Goal: Transaction & Acquisition: Purchase product/service

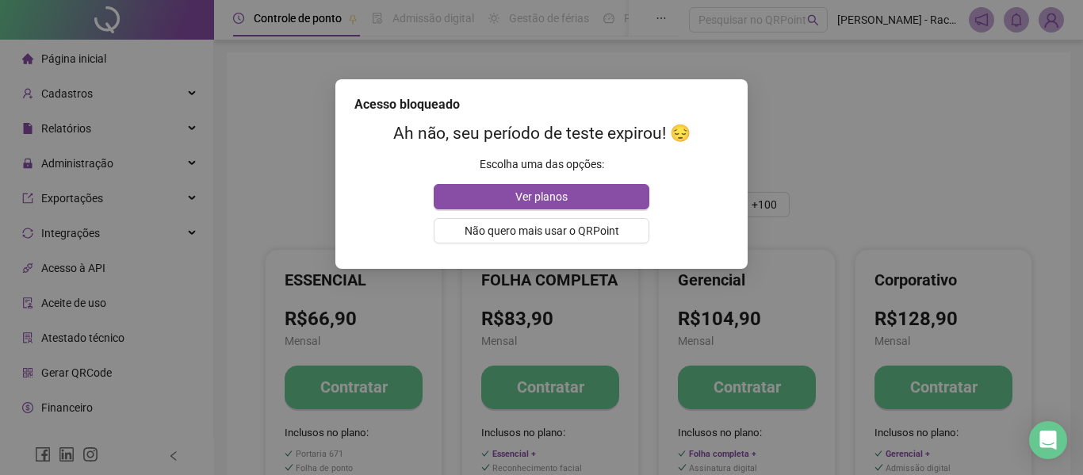
click at [851, 133] on div "Acesso bloqueado Ah não, seu período de teste expirou! 😔 Escolha uma das opções…" at bounding box center [541, 237] width 1083 height 475
drag, startPoint x: 431, startPoint y: 133, endPoint x: 619, endPoint y: 133, distance: 187.9
click at [619, 133] on h2 "Ah não, seu período de teste expirou! 😔" at bounding box center [541, 133] width 374 height 26
click at [774, 59] on div "Acesso bloqueado Ah não, seu período de teste expirou! 😔 Escolha uma das opções…" at bounding box center [541, 237] width 1083 height 475
click at [774, 60] on div "Acesso bloqueado Ah não, seu período de teste expirou! 😔 Escolha uma das opções…" at bounding box center [541, 237] width 1083 height 475
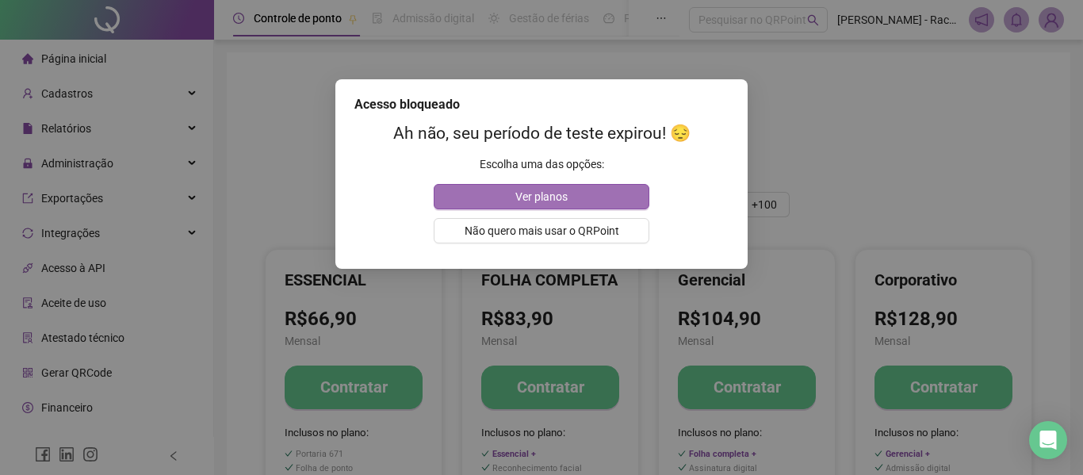
click at [628, 193] on button "Ver planos" at bounding box center [541, 196] width 215 height 25
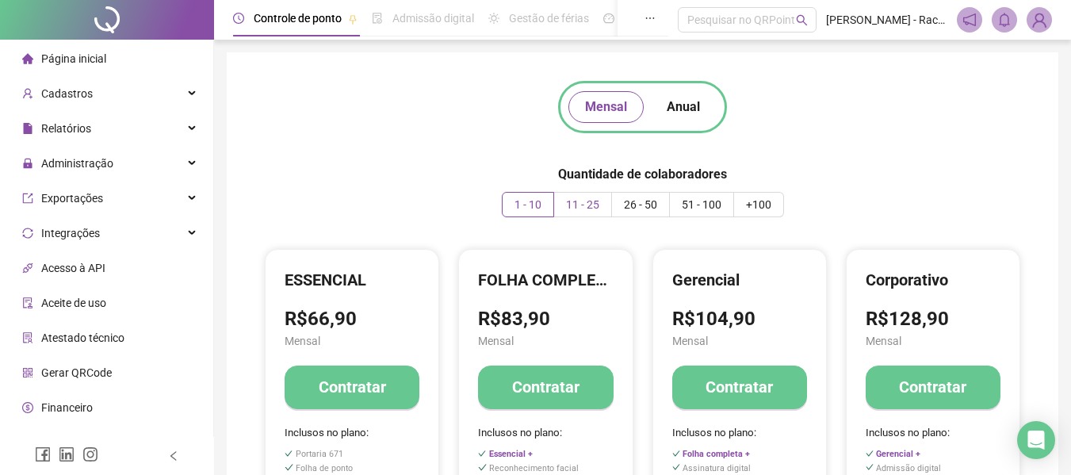
click at [590, 198] on span "11 - 25" at bounding box center [582, 204] width 33 height 13
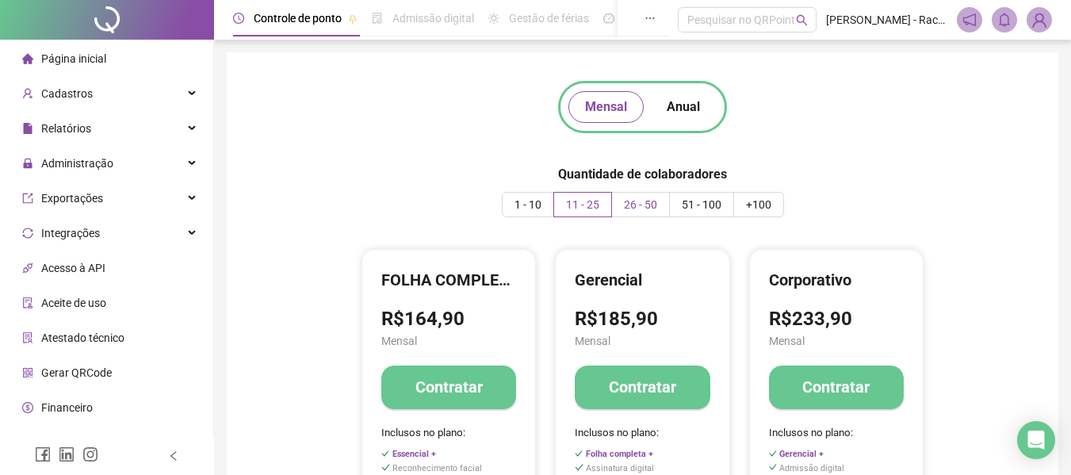
click at [652, 212] on label "26 - 50" at bounding box center [641, 204] width 58 height 25
click at [693, 190] on div "Quantidade de colaboradores 1 - 10 11 - 25 26 - 50 51 - 100 +100" at bounding box center [643, 191] width 282 height 52
click at [694, 201] on span "51 - 100" at bounding box center [702, 204] width 40 height 13
click at [533, 209] on span "1 - 10" at bounding box center [527, 204] width 27 height 13
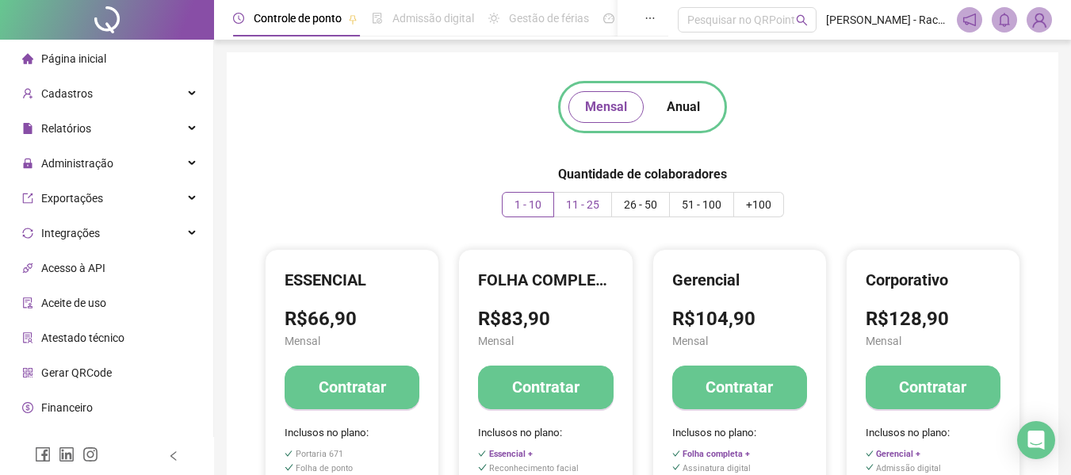
click at [571, 209] on span "11 - 25" at bounding box center [582, 204] width 33 height 13
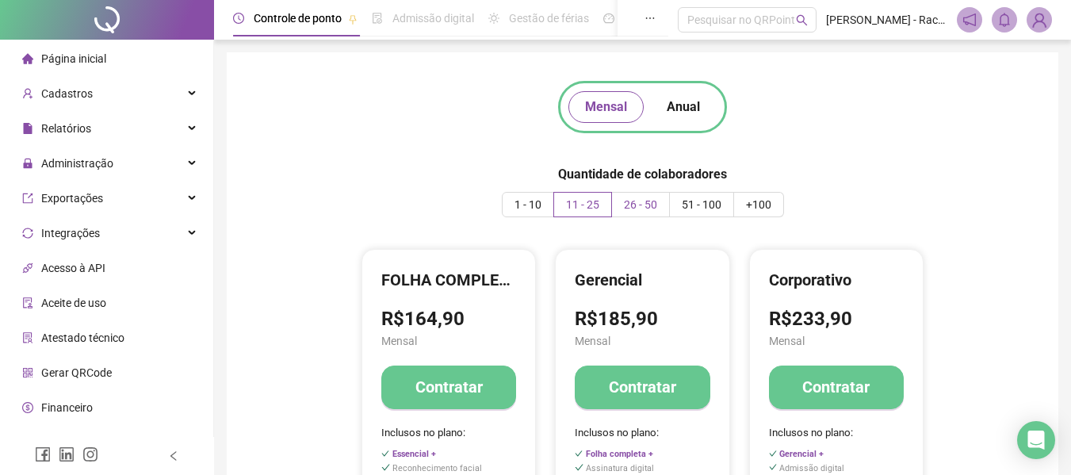
click at [646, 204] on span "26 - 50" at bounding box center [640, 204] width 33 height 13
click at [541, 208] on label "1 - 10" at bounding box center [528, 204] width 52 height 25
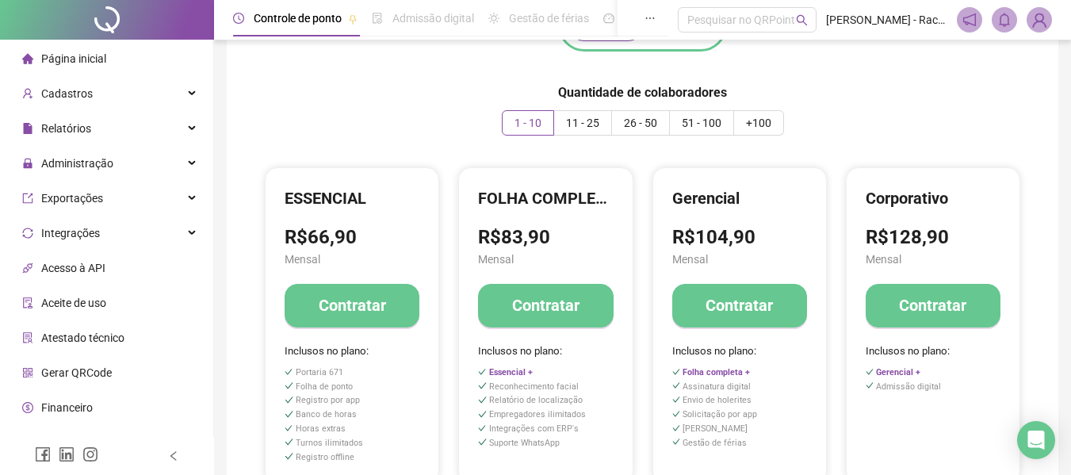
scroll to position [159, 0]
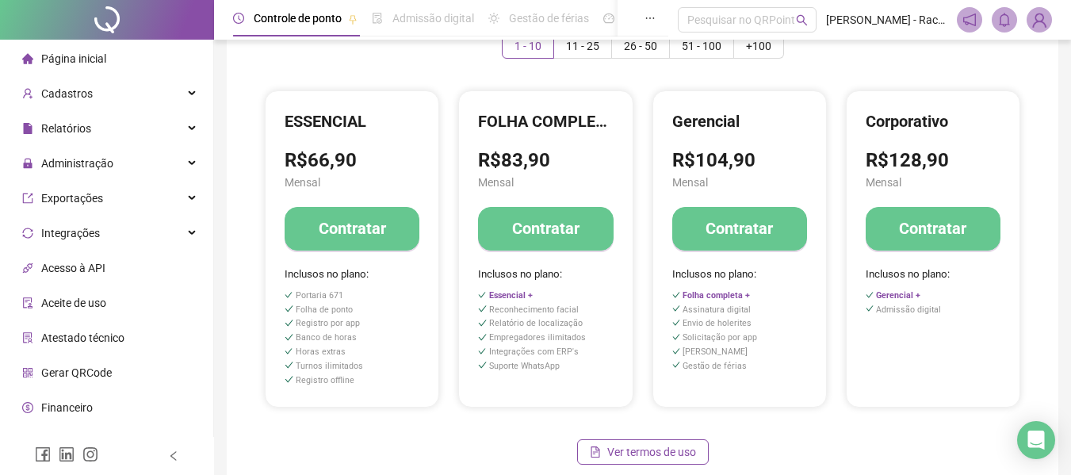
click at [646, 164] on div "Gerencial R$104,90 Mensal Contratar Inclusos no plano: Folha completa + Assinat…" at bounding box center [739, 248] width 193 height 317
